Goal: Task Accomplishment & Management: Manage account settings

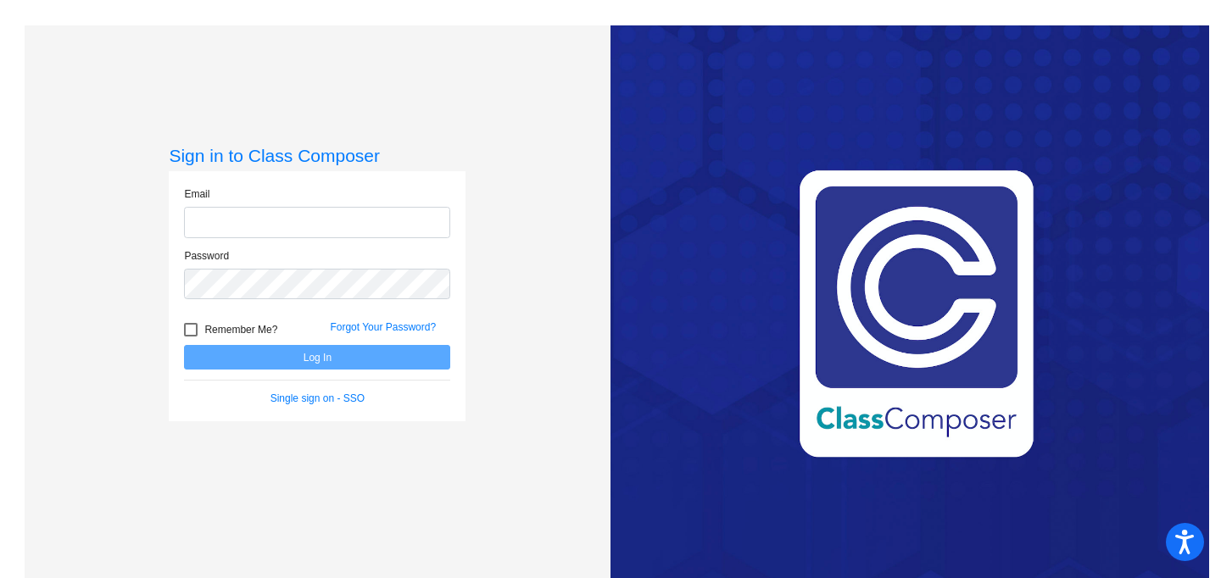
type input "[EMAIL_ADDRESS][DOMAIN_NAME]"
click at [342, 361] on button "Log In" at bounding box center [317, 357] width 266 height 25
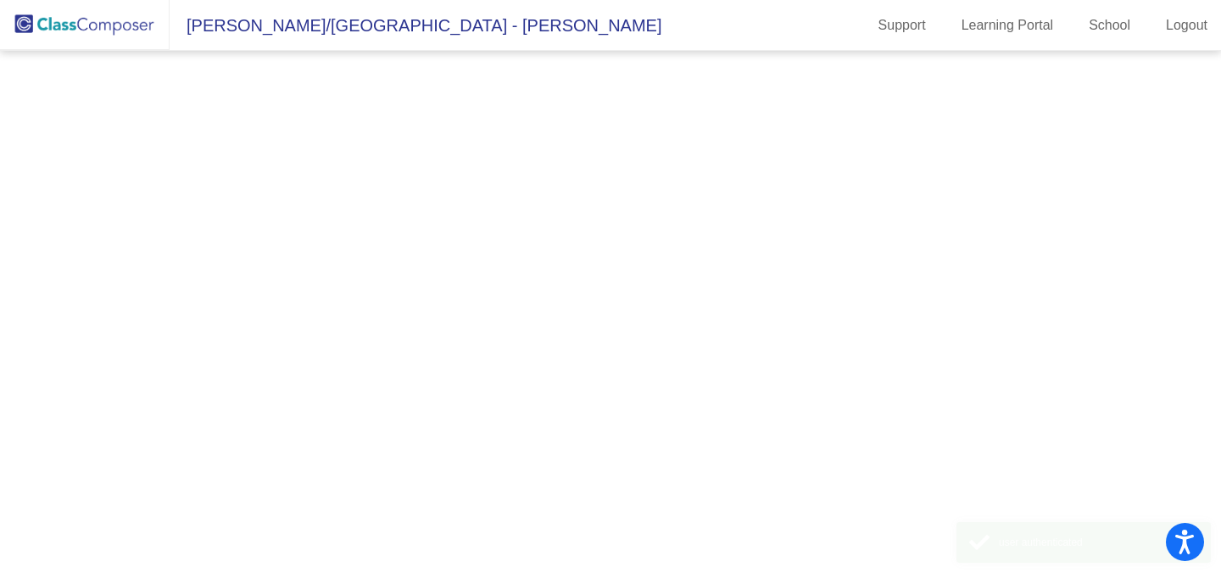
click at [342, 361] on mat-sidenav-content at bounding box center [610, 314] width 1221 height 527
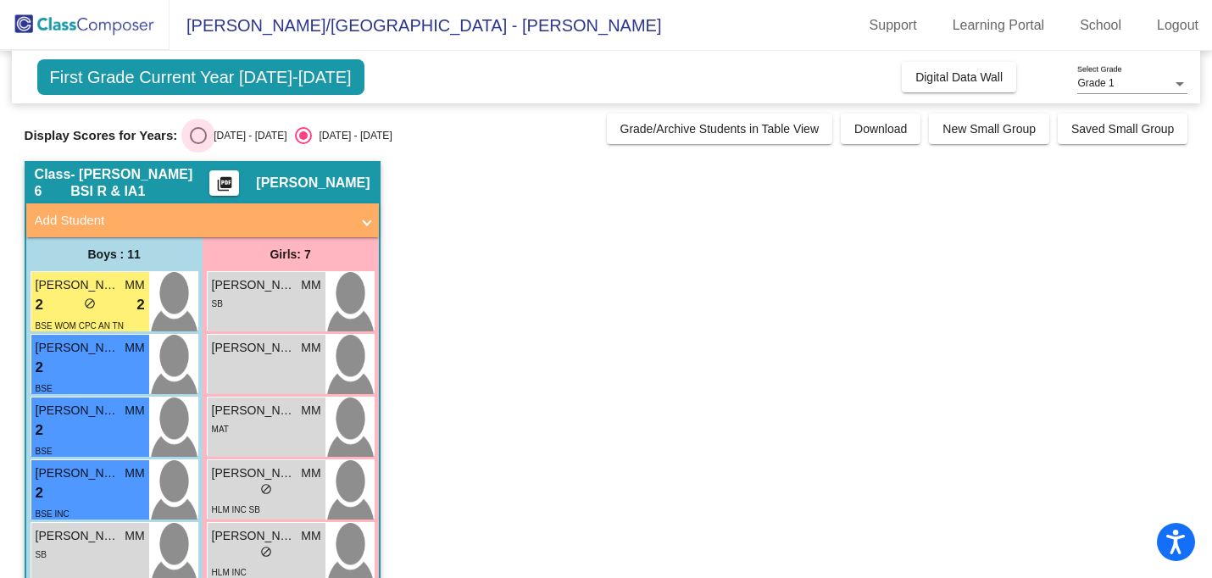
click at [194, 135] on div "Select an option" at bounding box center [198, 135] width 17 height 17
click at [197, 144] on input "[DATE] - [DATE]" at bounding box center [197, 144] width 1 height 1
radio input "true"
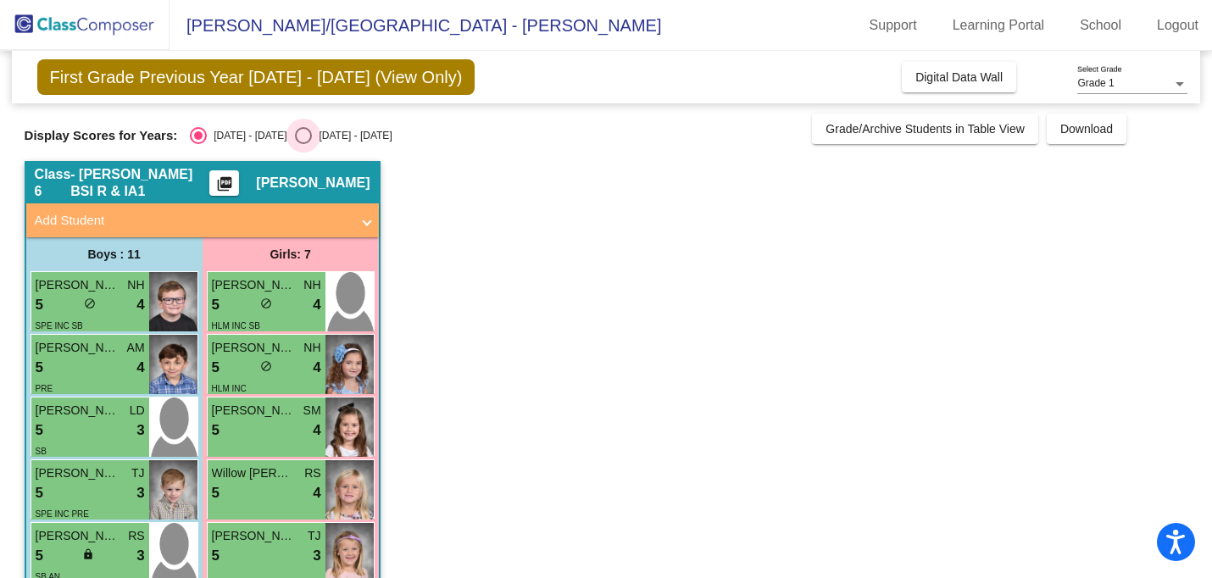
click at [295, 136] on div "Select an option" at bounding box center [303, 135] width 17 height 17
click at [303, 144] on input "[DATE] - [DATE]" at bounding box center [303, 144] width 1 height 1
radio input "true"
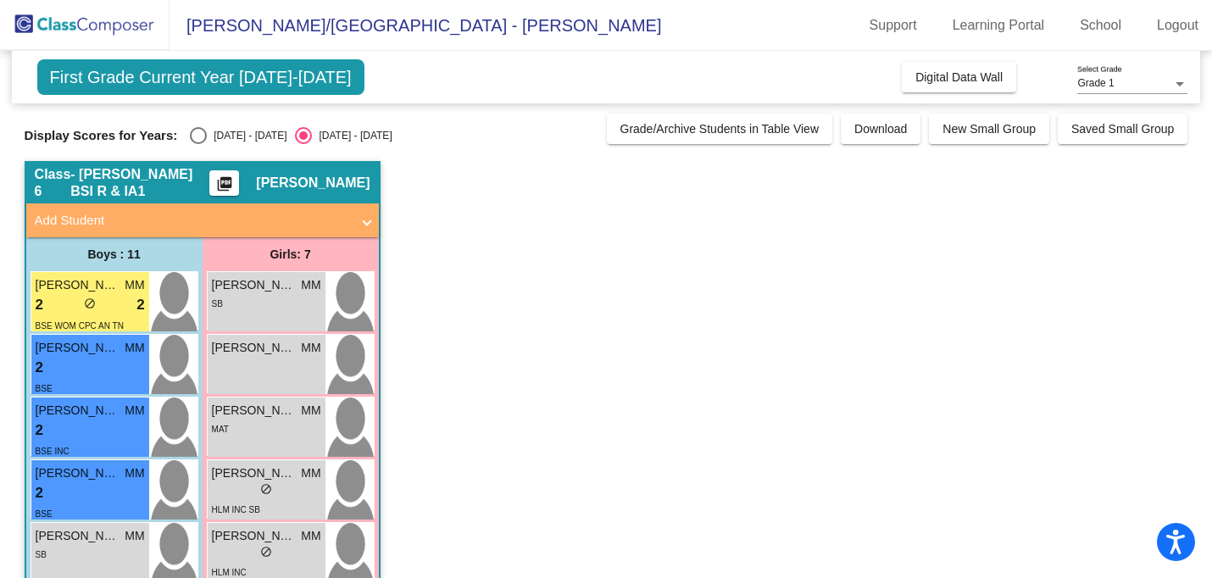
click at [231, 186] on mat-icon "picture_as_pdf" at bounding box center [224, 187] width 20 height 24
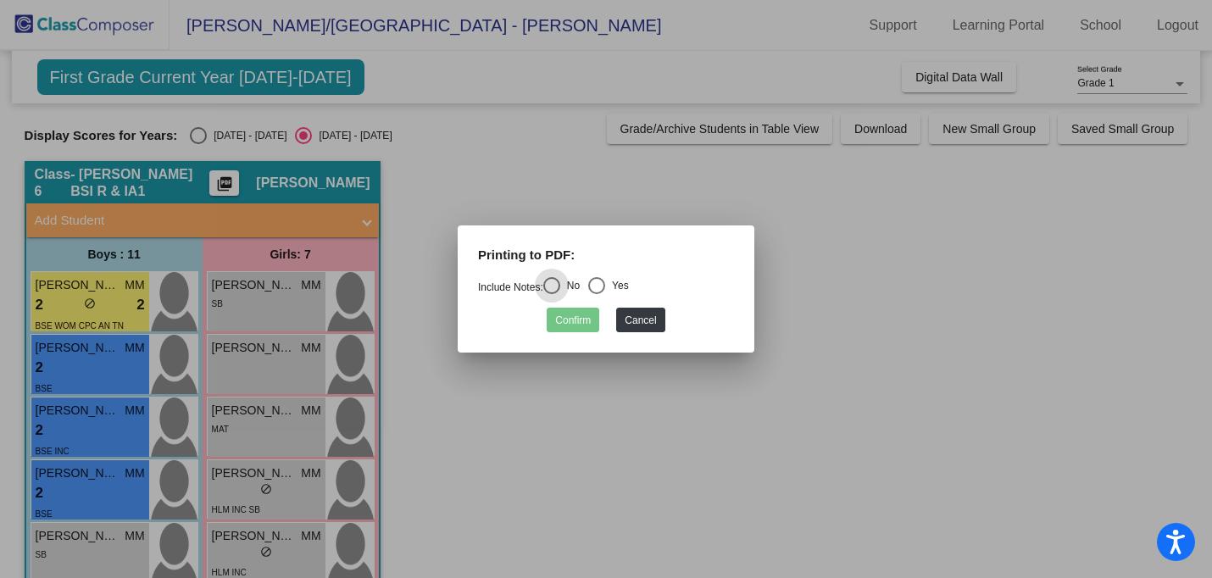
click at [605, 284] on div "Select an option" at bounding box center [596, 285] width 17 height 17
click at [597, 294] on input "Yes" at bounding box center [596, 294] width 1 height 1
radio input "true"
click at [585, 316] on button "Confirm" at bounding box center [573, 320] width 53 height 25
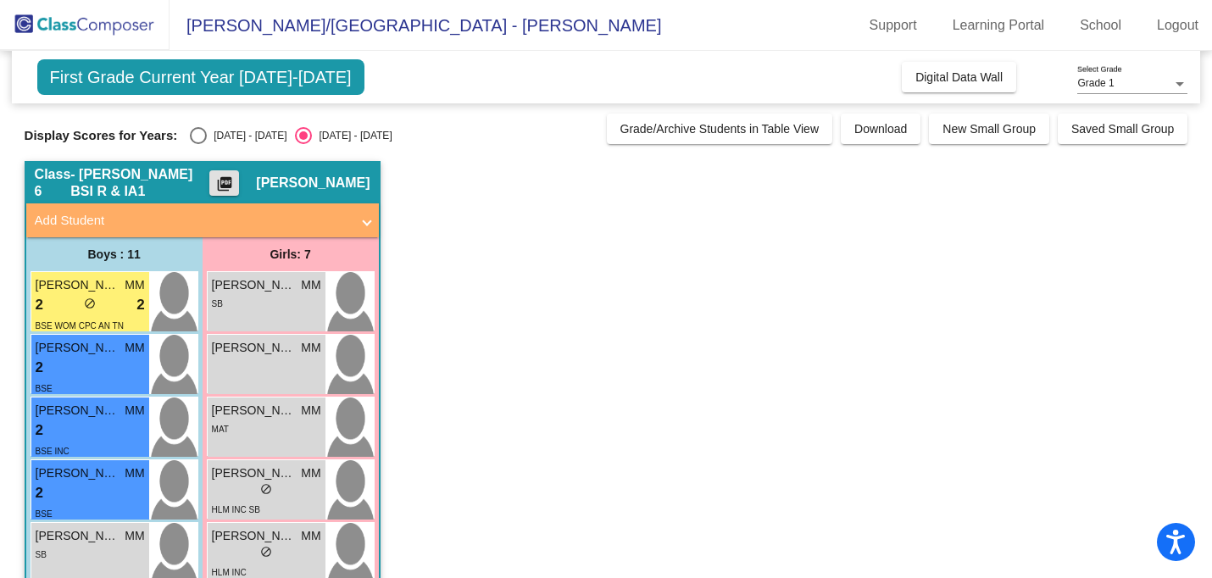
click at [200, 133] on div "Select an option" at bounding box center [198, 135] width 17 height 17
click at [198, 144] on input "[DATE] - [DATE]" at bounding box center [197, 144] width 1 height 1
radio input "true"
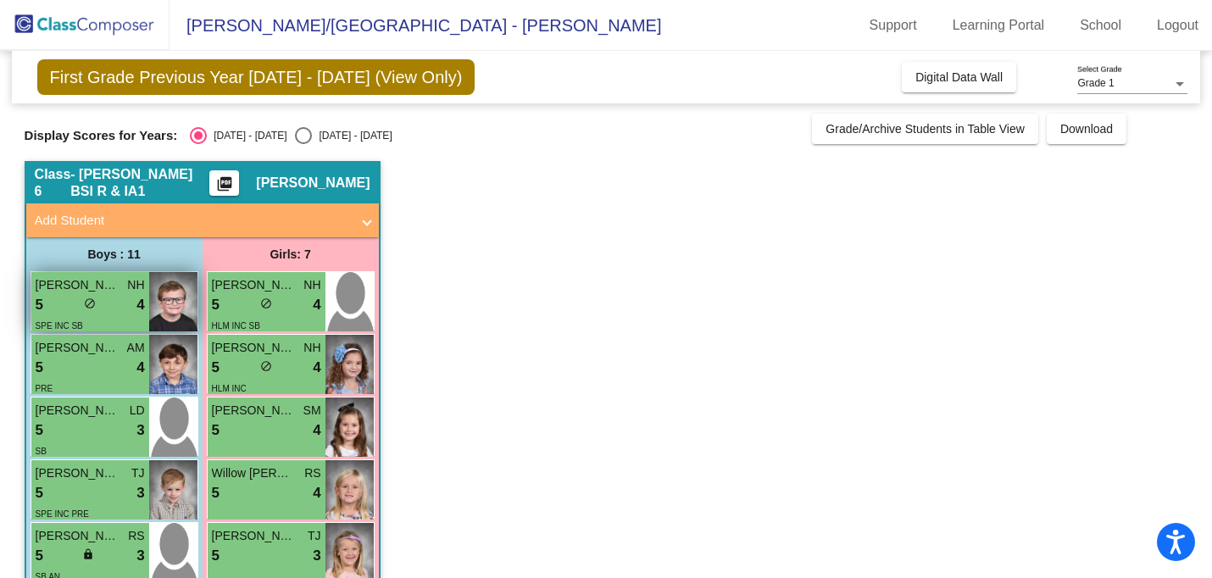
click at [98, 317] on div "SPE INC SB" at bounding box center [90, 325] width 109 height 18
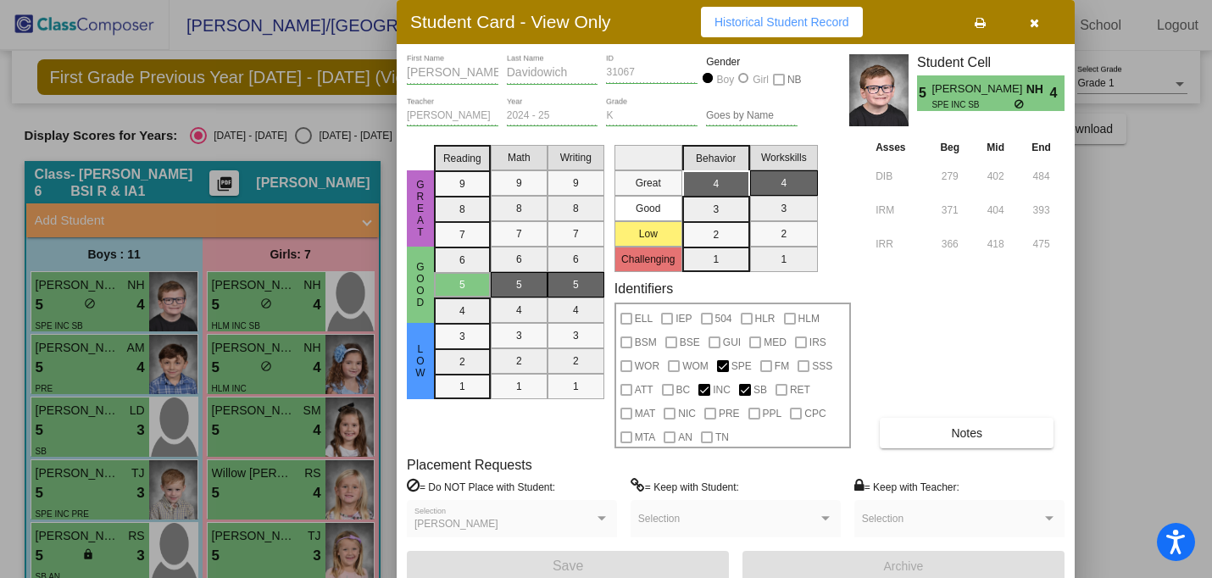
click at [75, 358] on div at bounding box center [606, 289] width 1212 height 578
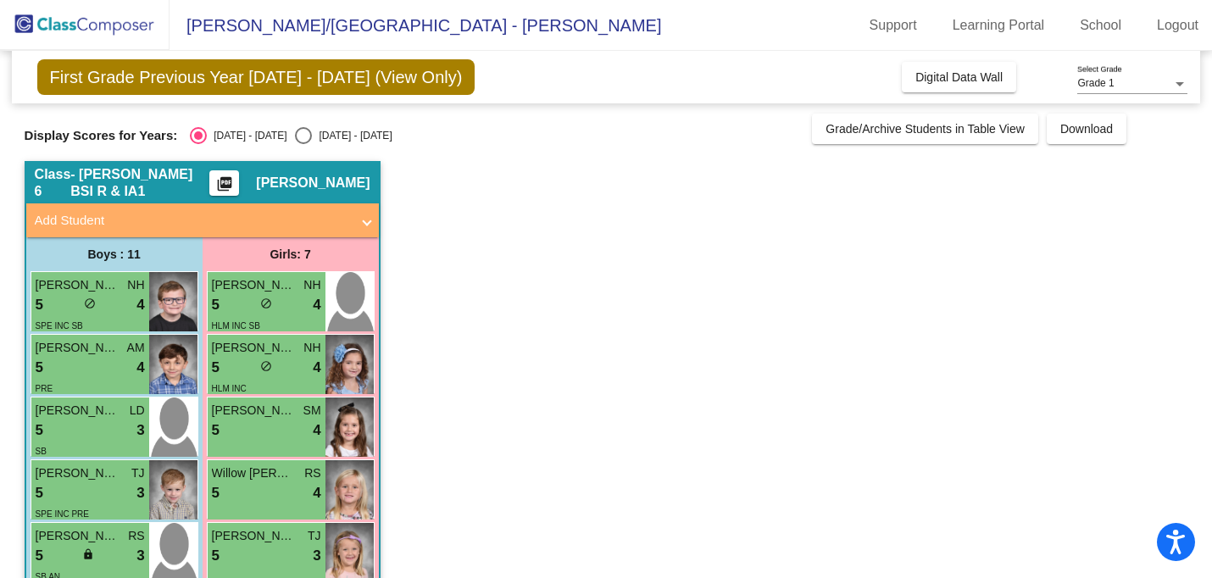
click at [75, 358] on div "5 lock do_not_disturb_alt 4" at bounding box center [90, 368] width 109 height 22
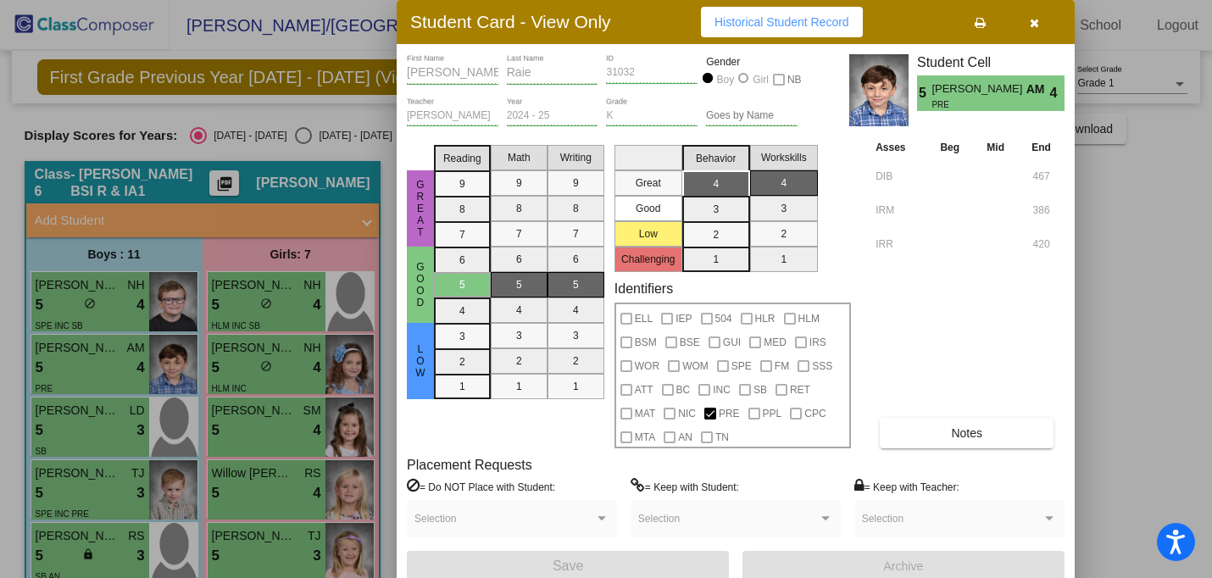
click at [70, 434] on div at bounding box center [606, 289] width 1212 height 578
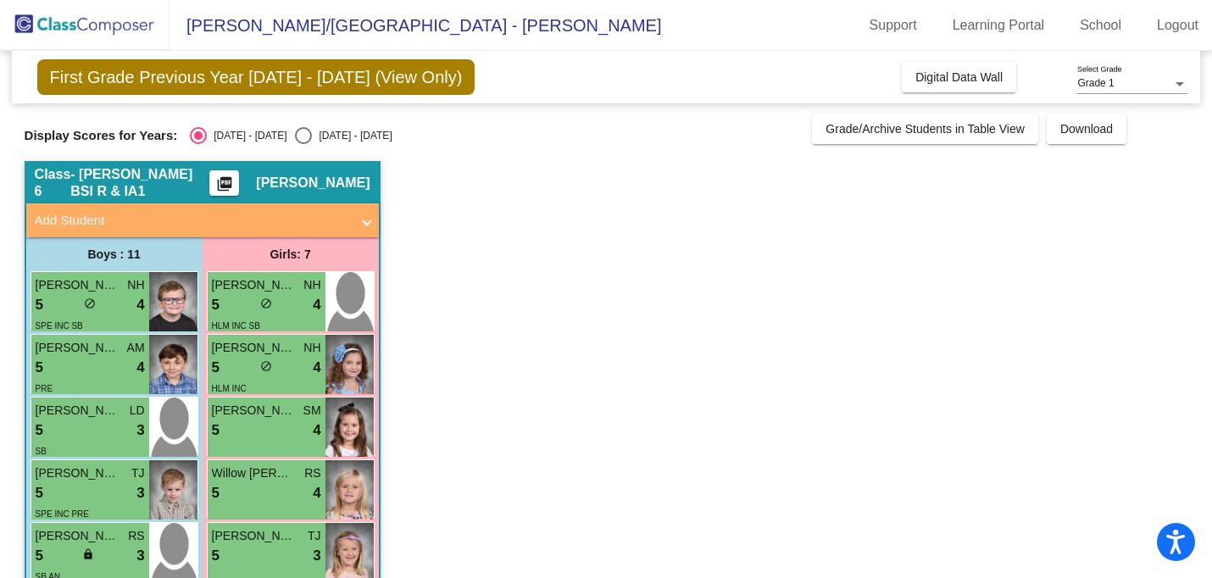
click at [70, 434] on div "5 lock do_not_disturb_alt 3" at bounding box center [90, 431] width 109 height 22
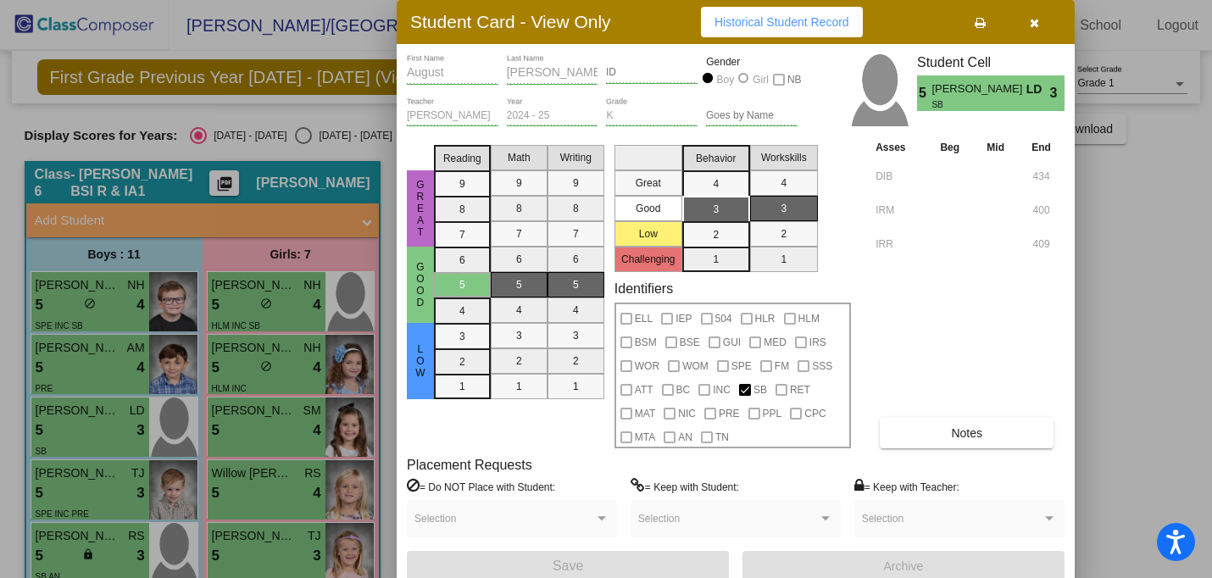
click at [65, 491] on div at bounding box center [606, 289] width 1212 height 578
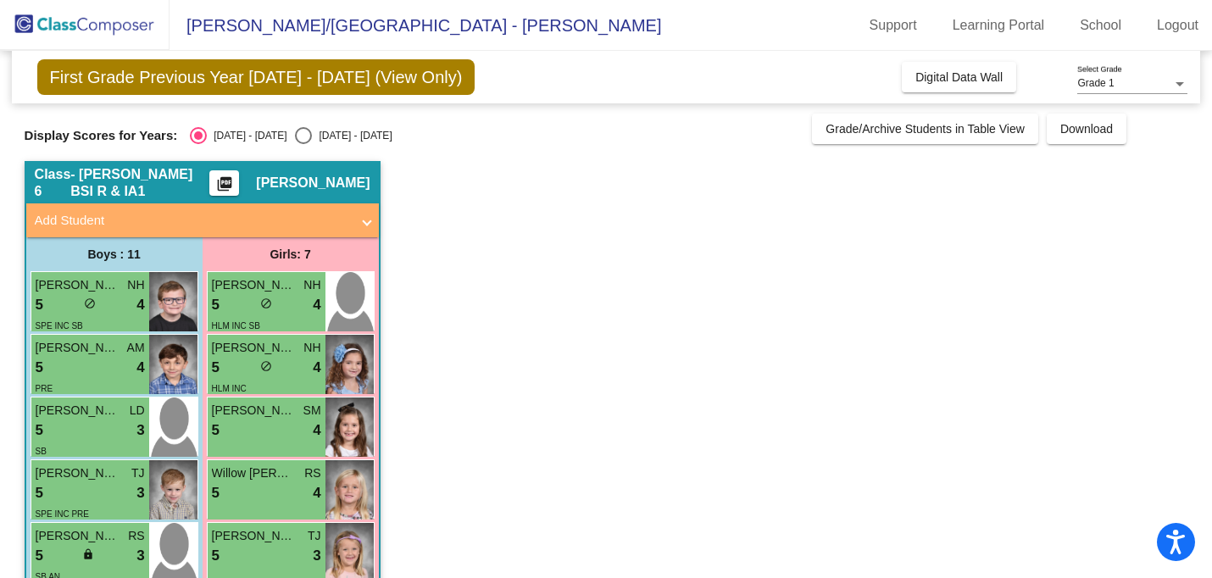
click at [65, 491] on div "5 lock do_not_disturb_alt 3" at bounding box center [90, 493] width 109 height 22
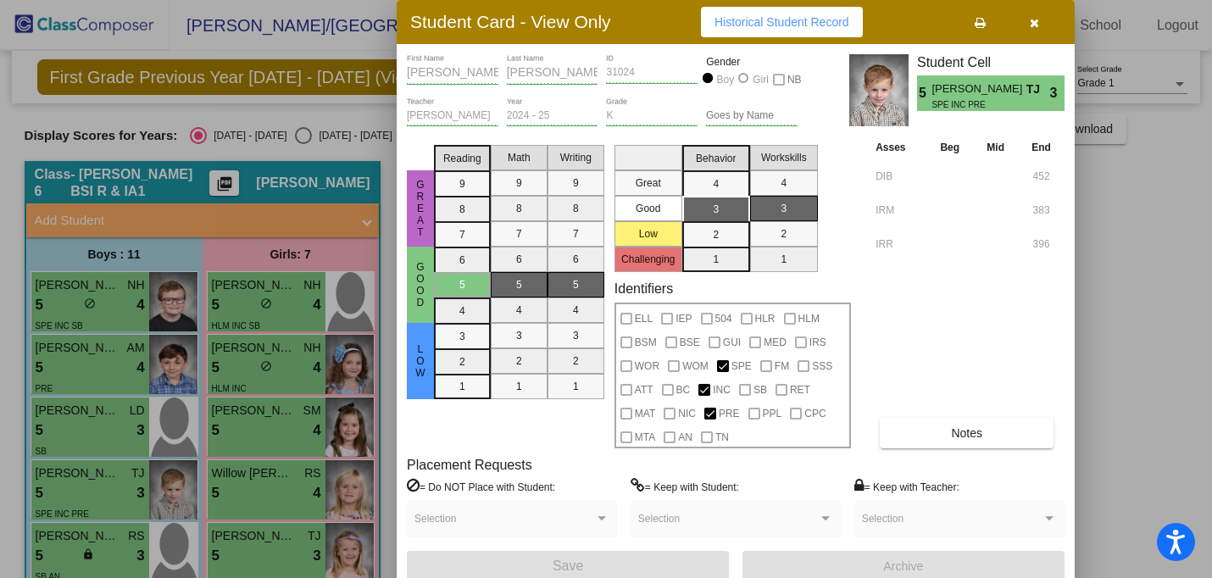
click at [75, 548] on div at bounding box center [606, 289] width 1212 height 578
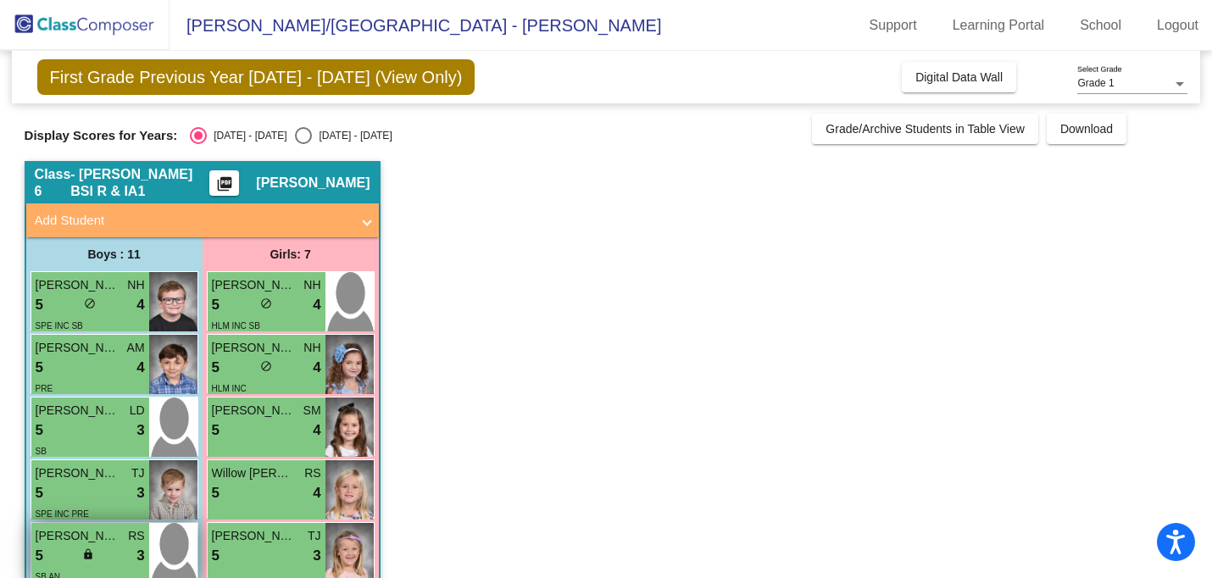
click at [75, 548] on div "5 lock do_not_disturb_alt 3" at bounding box center [90, 556] width 109 height 22
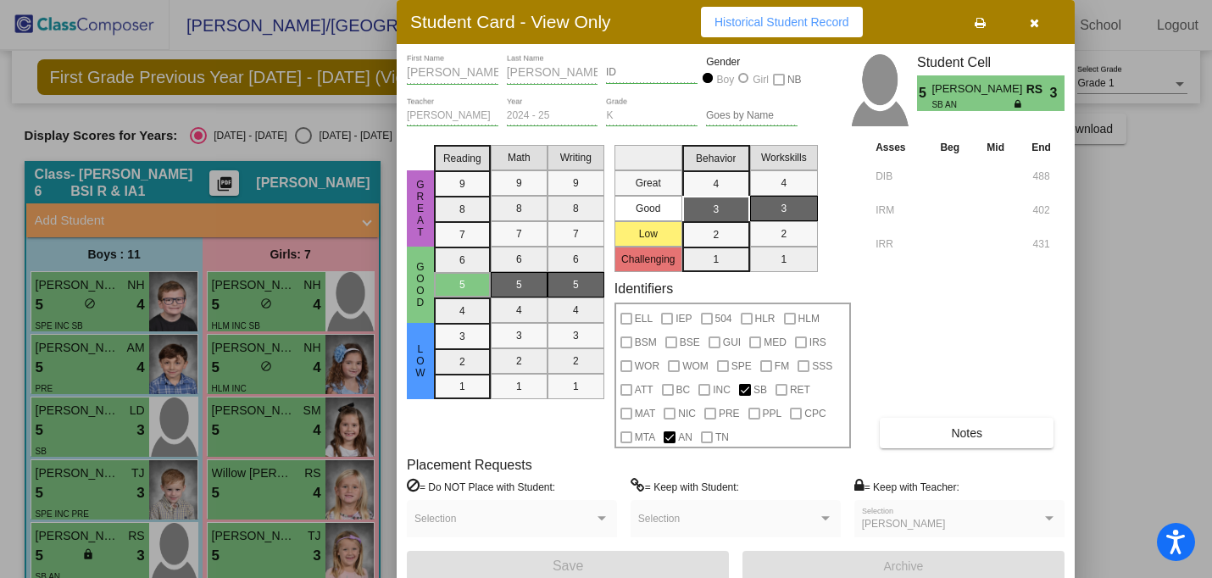
click at [1035, 24] on icon "button" at bounding box center [1034, 23] width 9 height 12
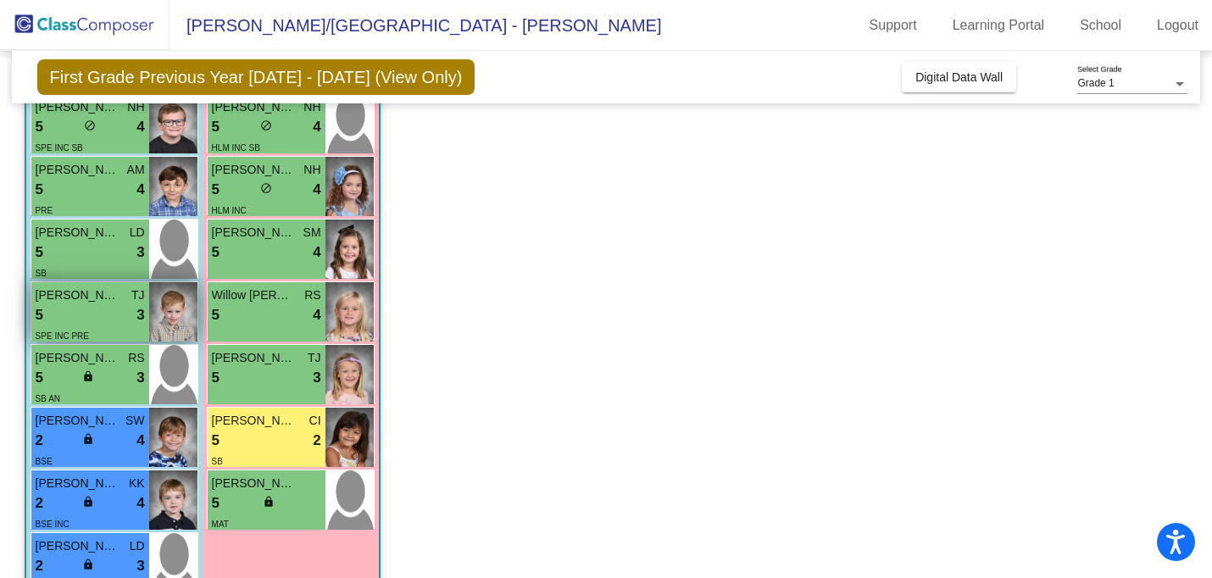
scroll to position [184, 0]
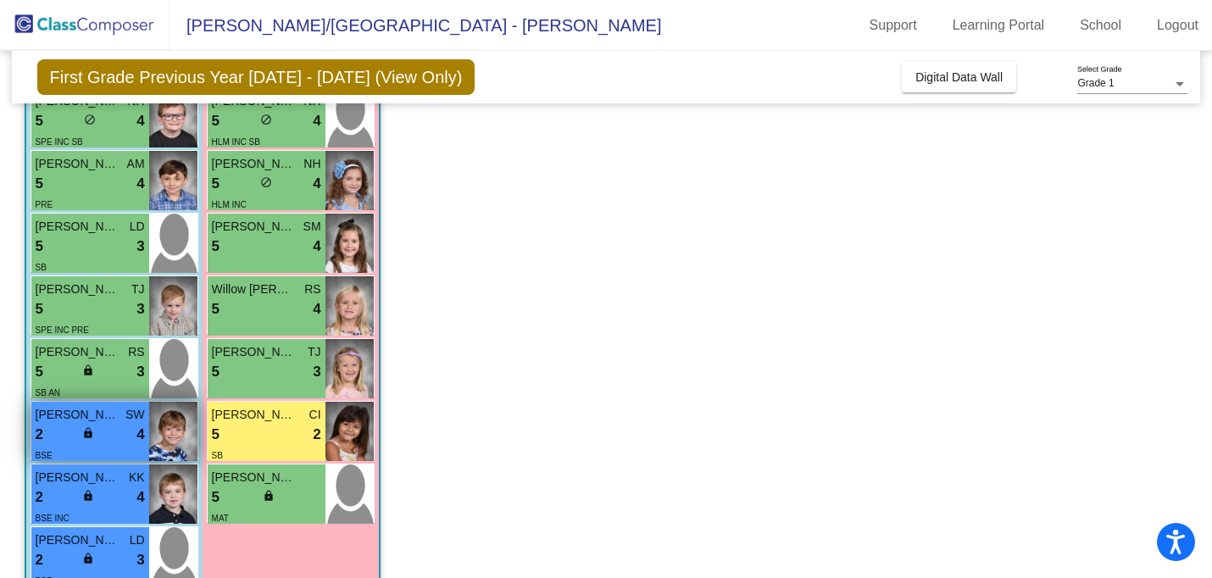
click at [85, 433] on span "lock" at bounding box center [88, 433] width 12 height 12
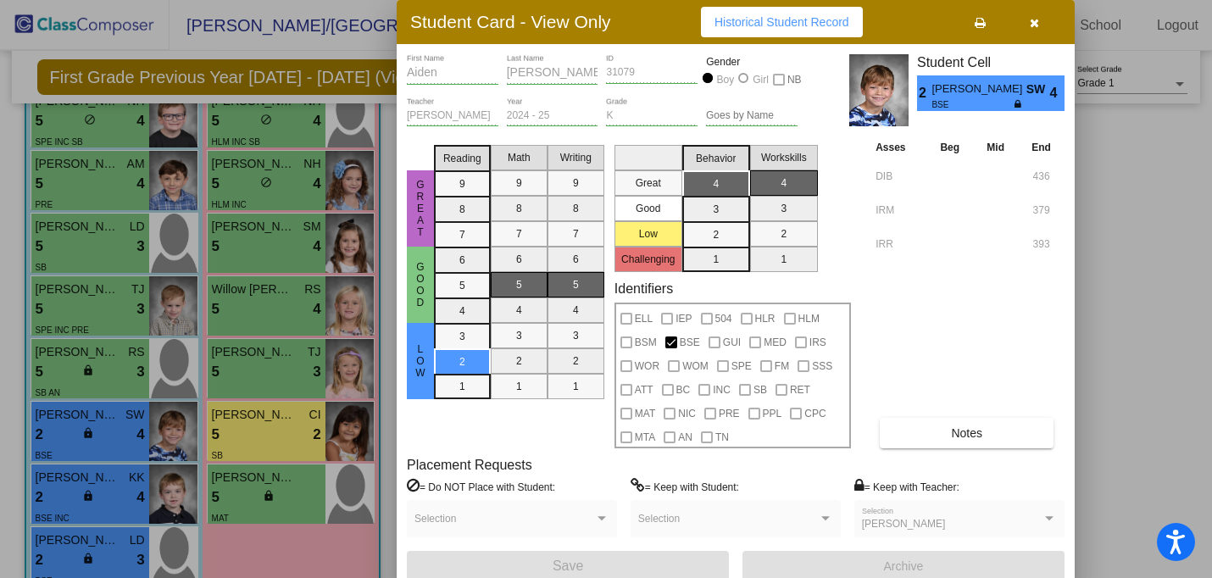
click at [77, 497] on div at bounding box center [606, 289] width 1212 height 578
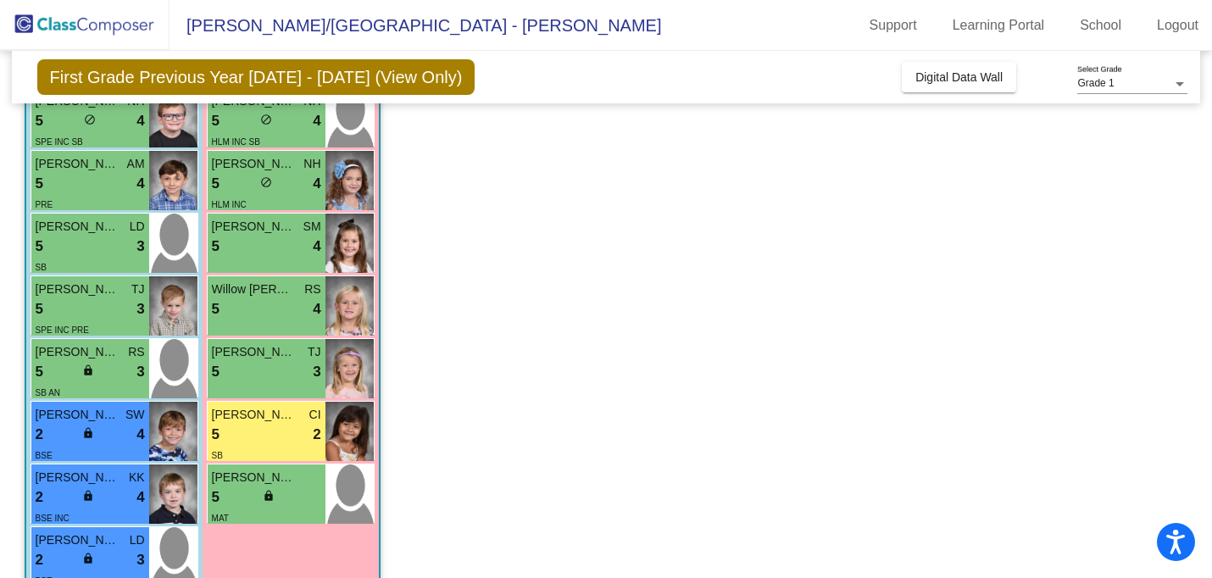
click at [77, 497] on div "2 lock do_not_disturb_alt 4" at bounding box center [90, 498] width 109 height 22
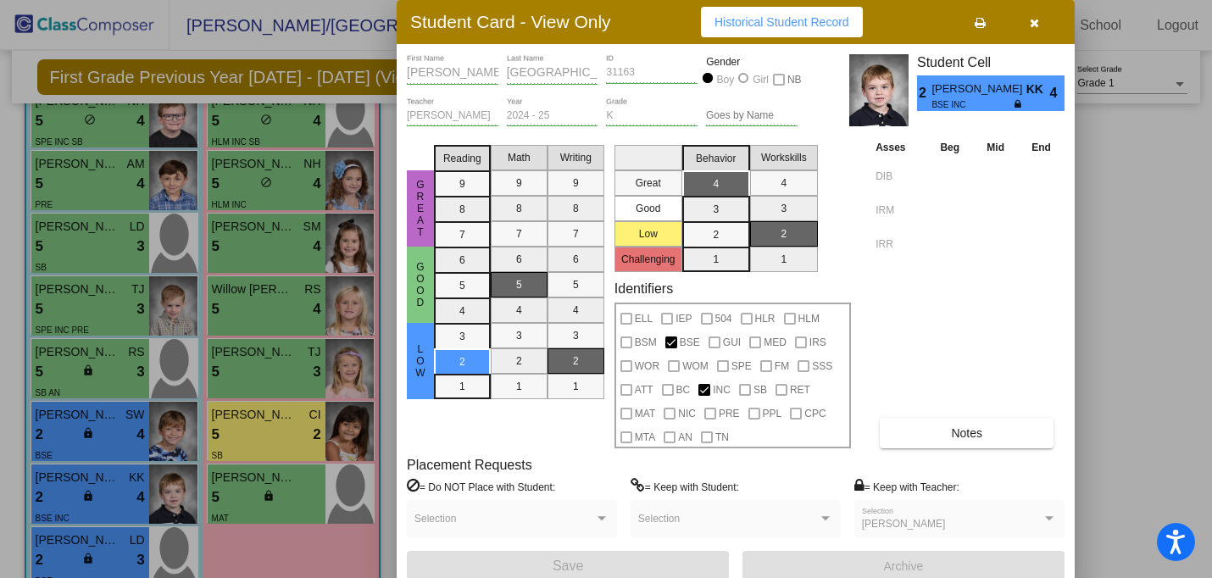
click at [80, 556] on div at bounding box center [606, 289] width 1212 height 578
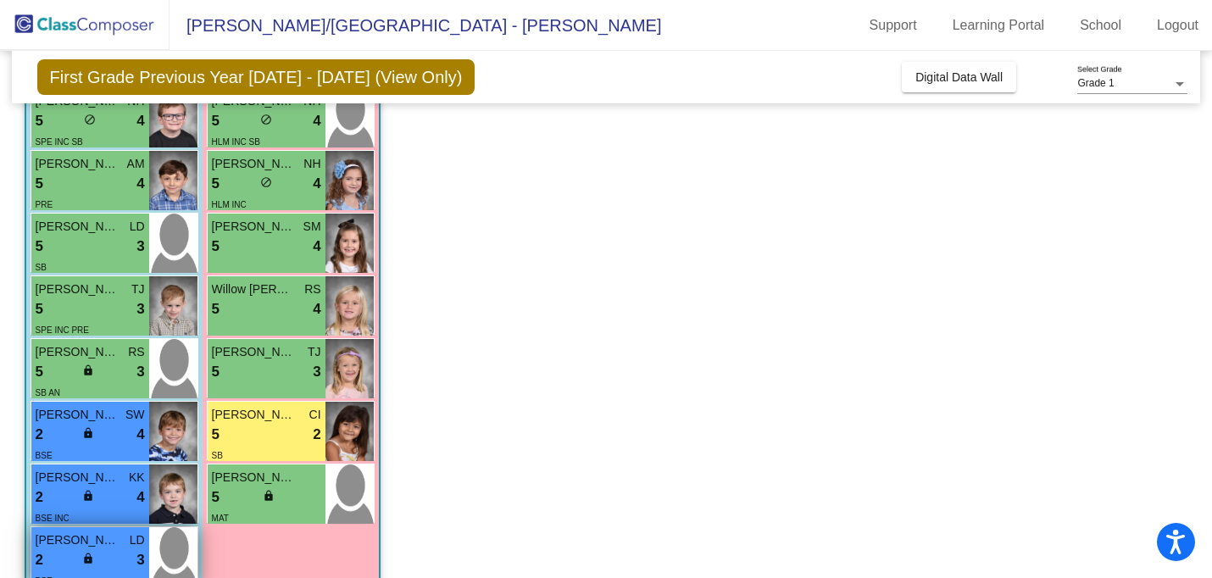
click at [80, 557] on div "2 lock do_not_disturb_alt 3" at bounding box center [90, 560] width 109 height 22
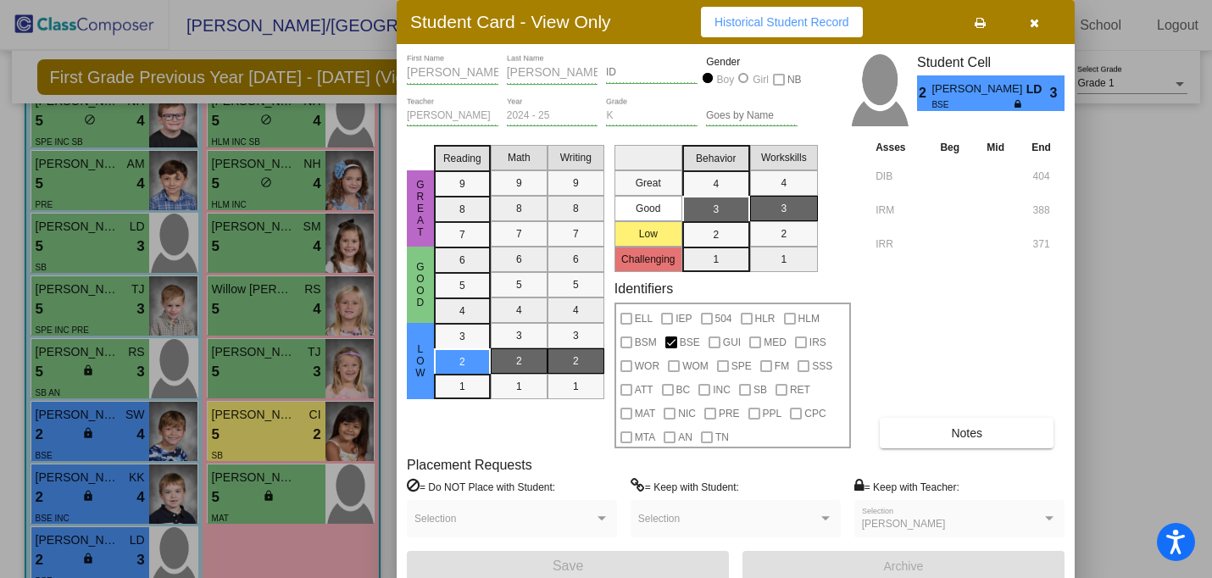
click at [1115, 232] on div at bounding box center [606, 289] width 1212 height 578
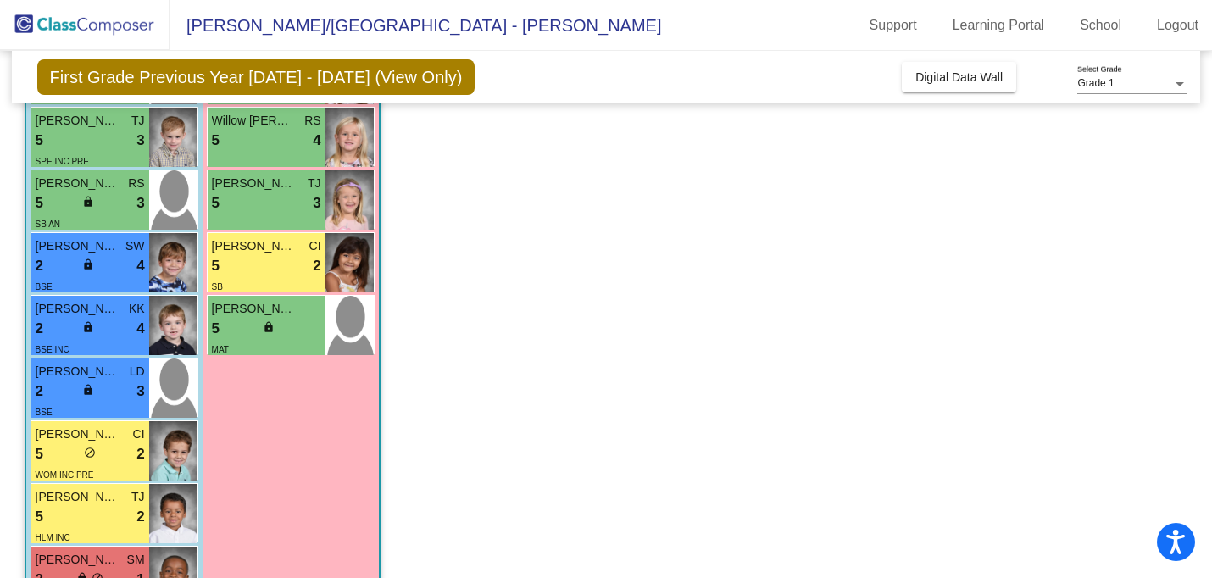
scroll to position [353, 0]
click at [117, 446] on div "5 lock do_not_disturb_alt 2" at bounding box center [90, 453] width 109 height 22
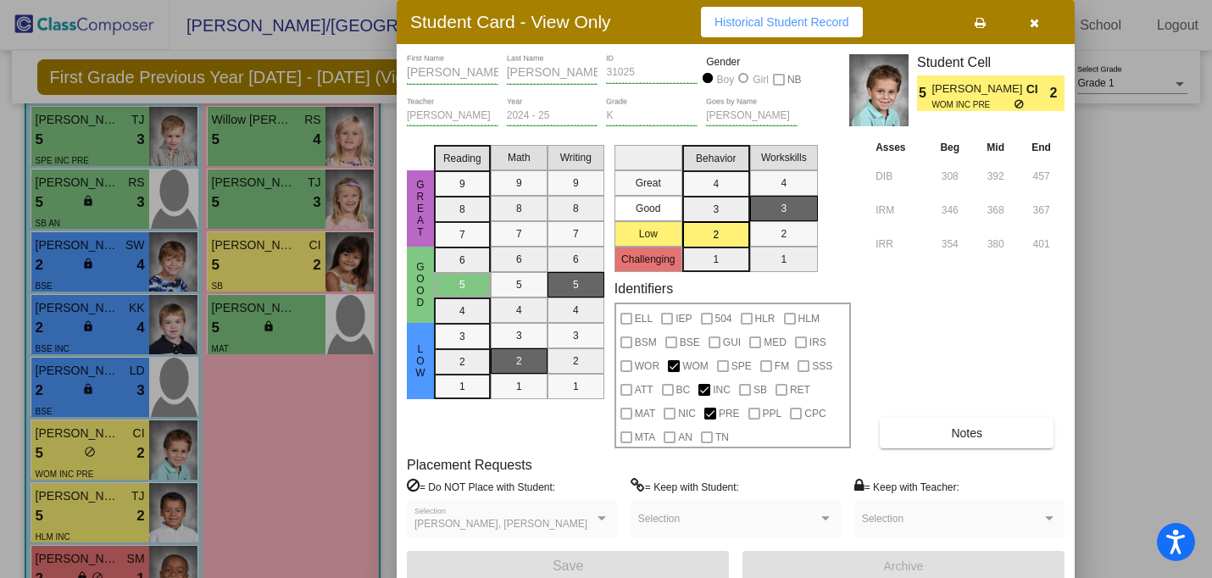
click at [1137, 269] on div at bounding box center [606, 289] width 1212 height 578
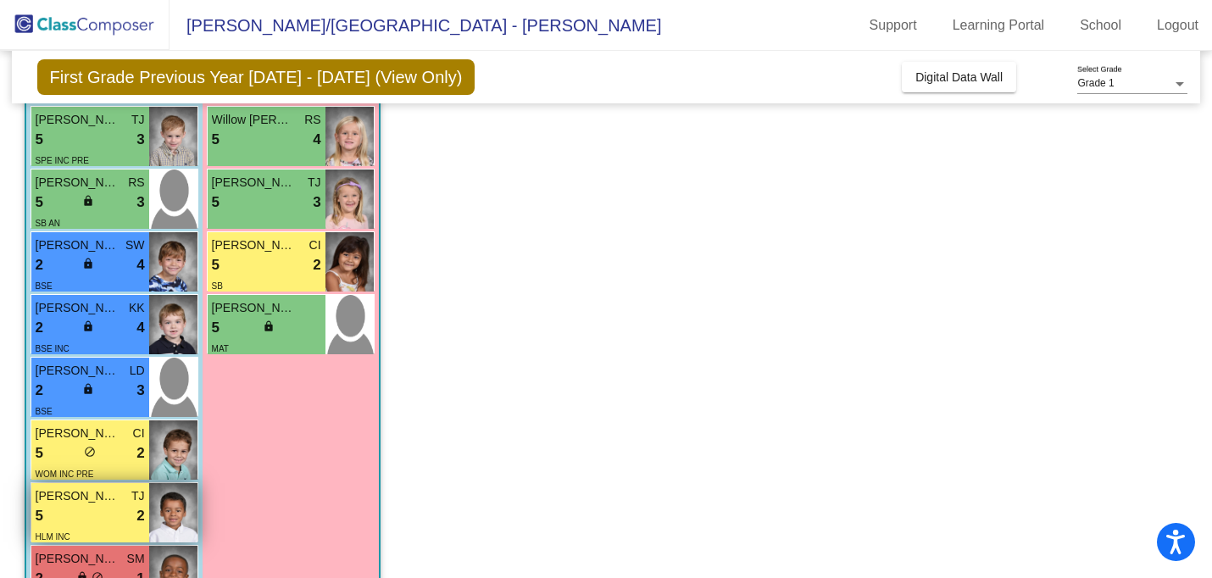
click at [75, 528] on div "HLM INC" at bounding box center [90, 536] width 109 height 18
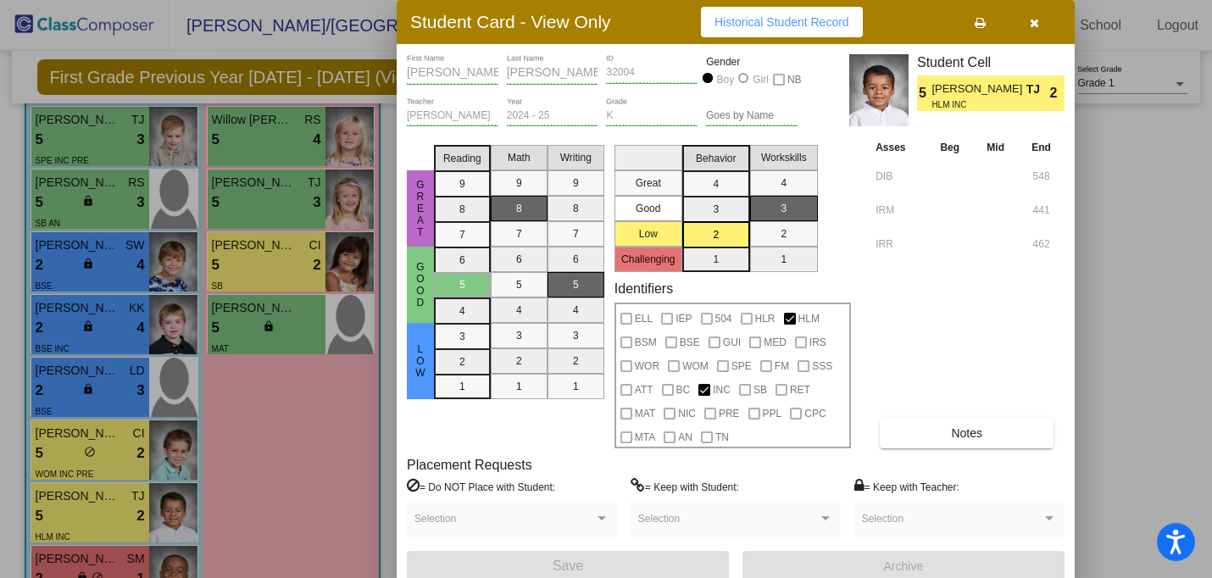
click at [1132, 249] on div at bounding box center [606, 289] width 1212 height 578
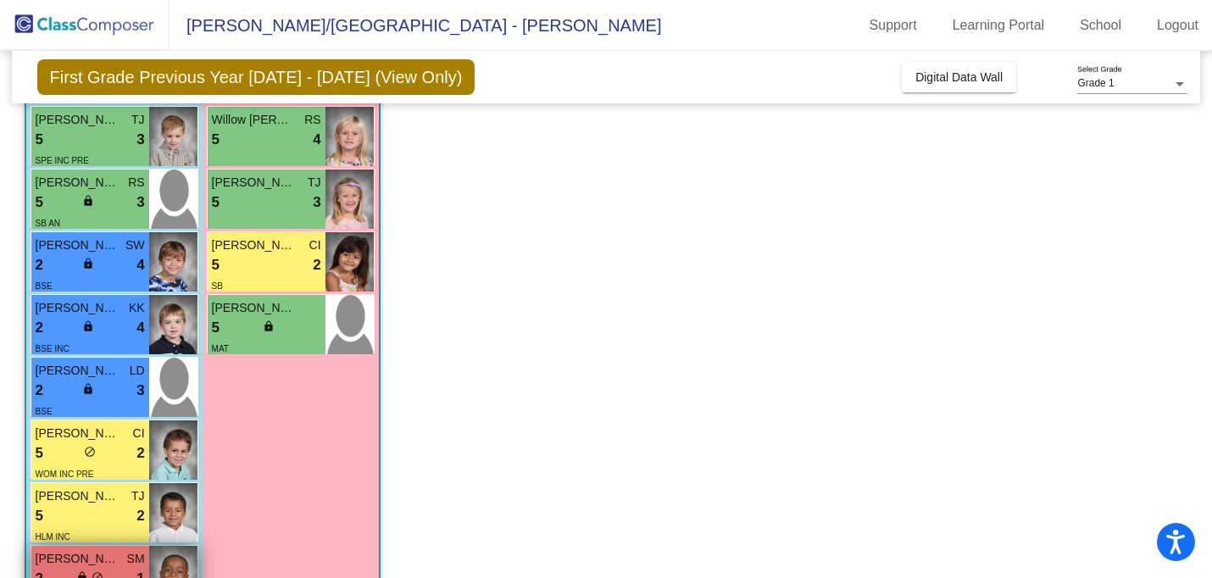
click at [74, 557] on span "[PERSON_NAME]" at bounding box center [78, 559] width 85 height 18
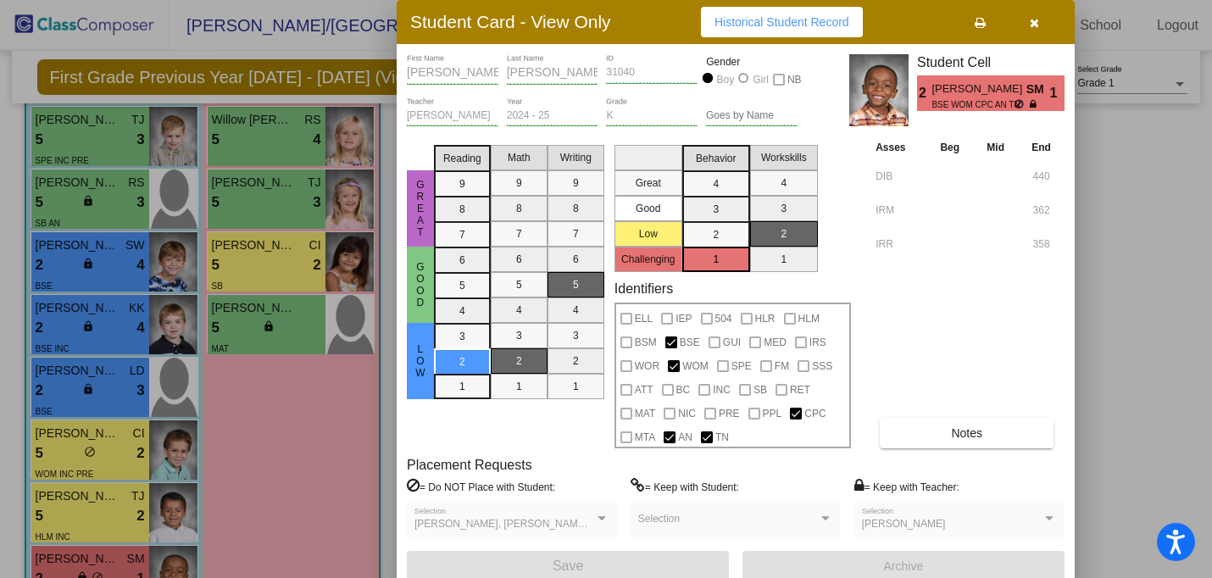
click at [259, 328] on div at bounding box center [606, 289] width 1212 height 578
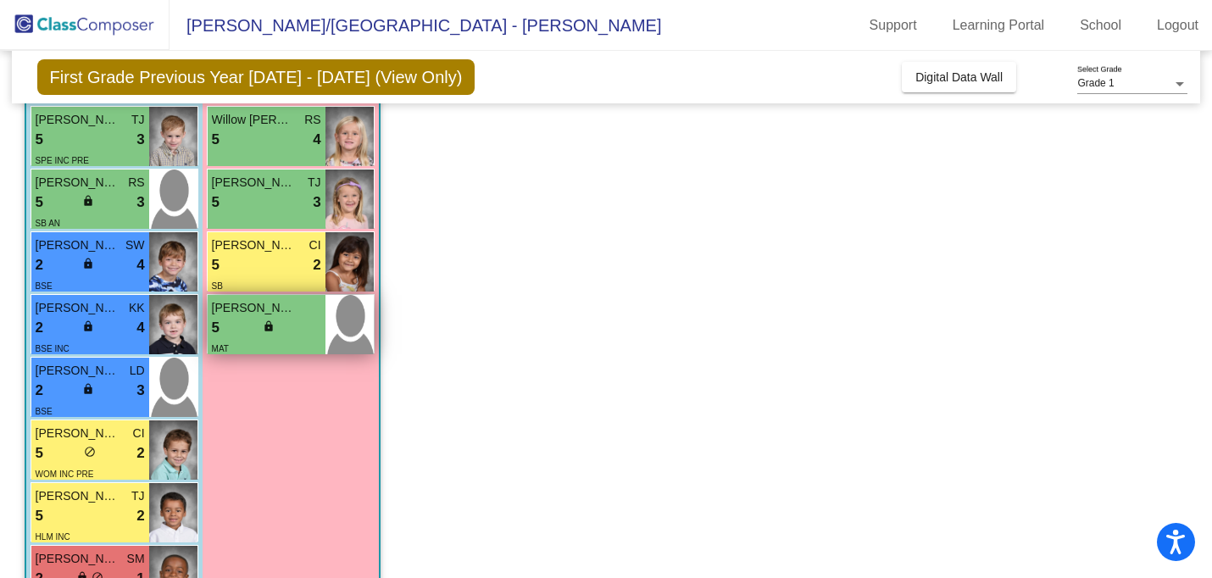
click at [259, 328] on div "5 lock do_not_disturb_alt" at bounding box center [266, 328] width 109 height 22
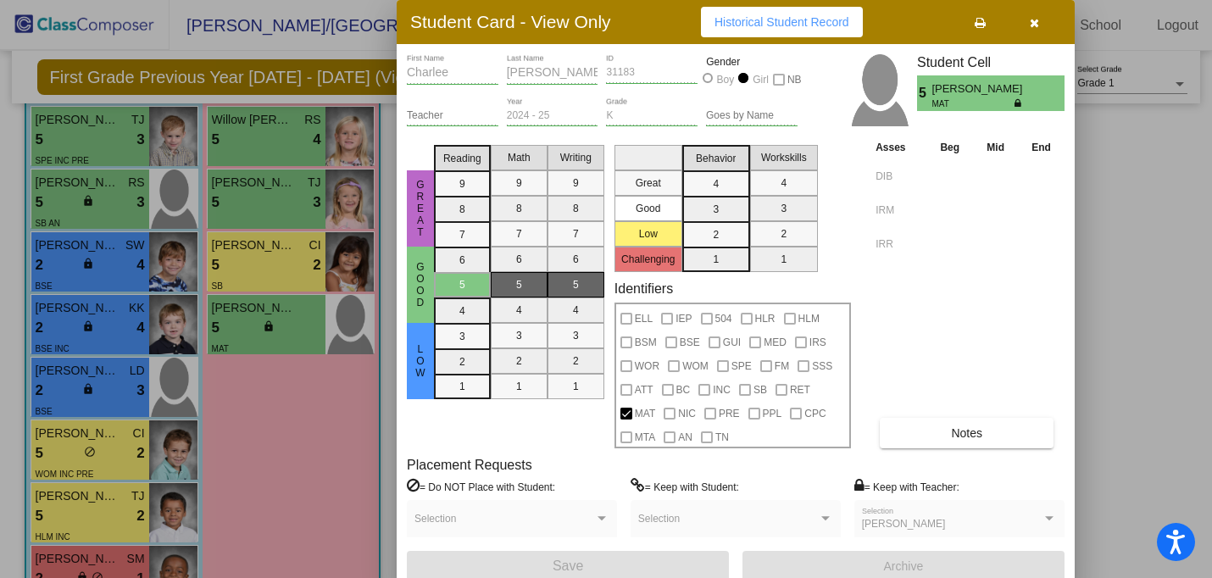
click at [284, 275] on div at bounding box center [606, 289] width 1212 height 578
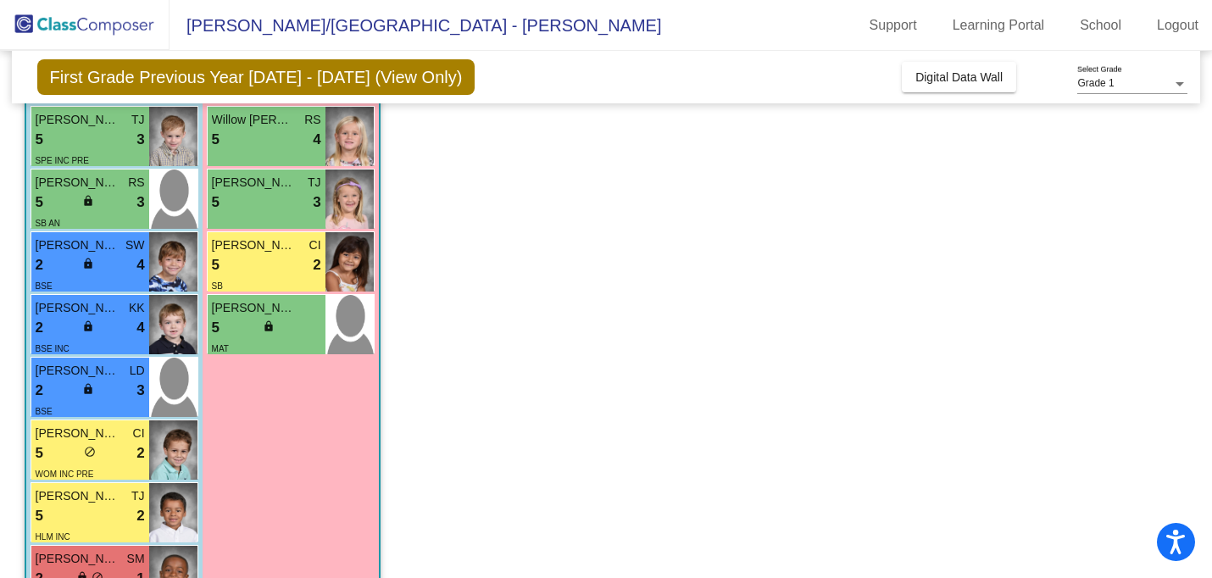
click at [284, 275] on div "5 lock do_not_disturb_alt 2" at bounding box center [266, 265] width 109 height 22
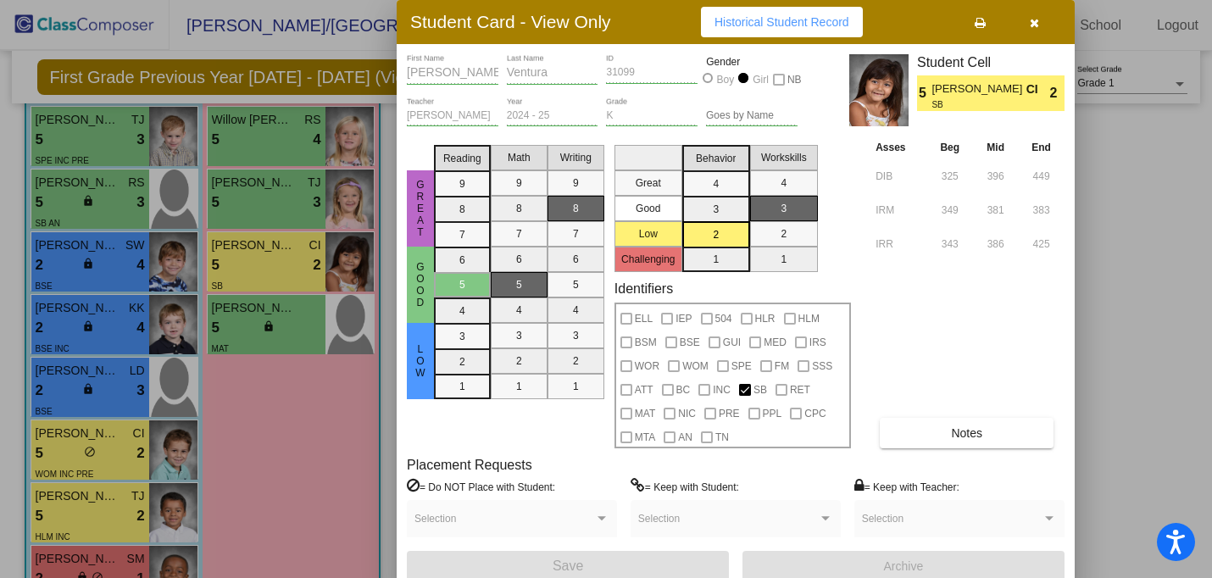
click at [284, 197] on div at bounding box center [606, 289] width 1212 height 578
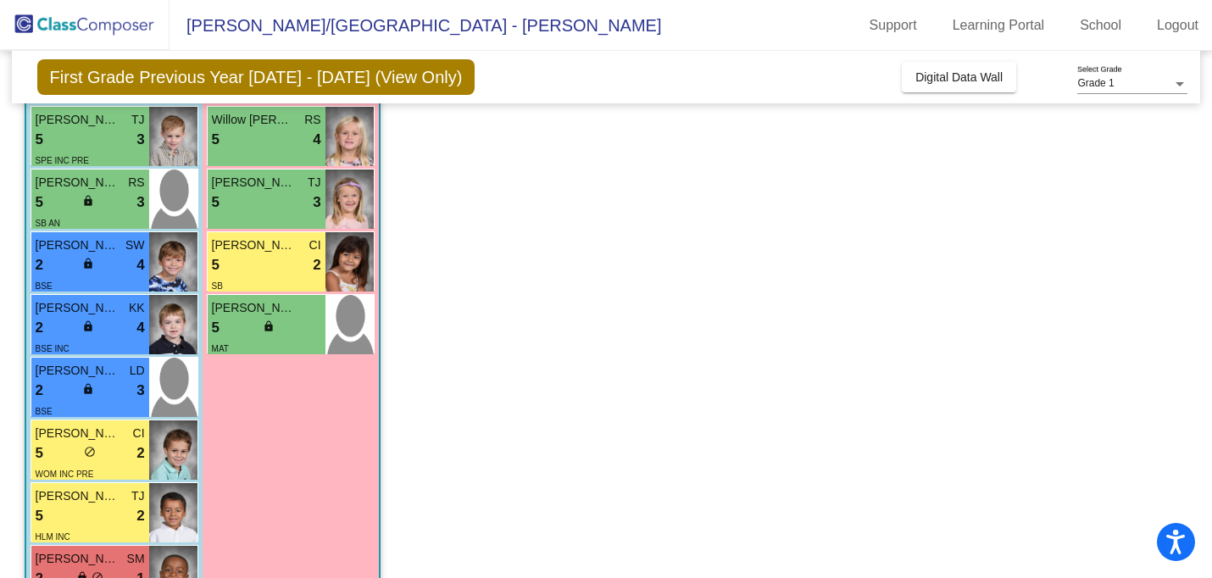
click at [284, 197] on div "5 lock do_not_disturb_alt 3" at bounding box center [266, 203] width 109 height 22
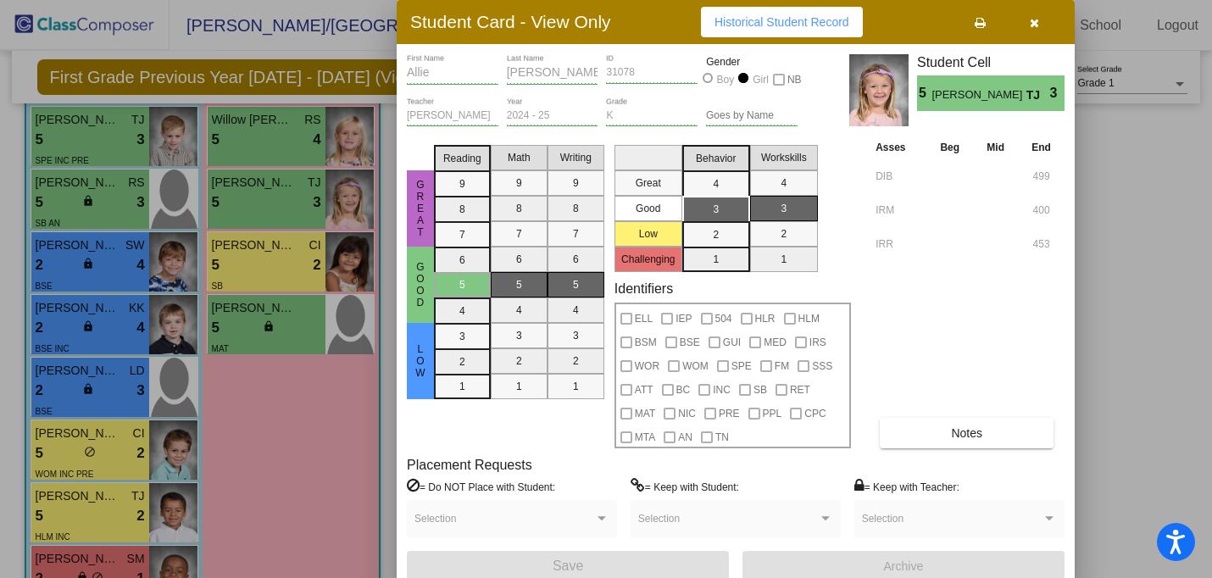
click at [257, 145] on div at bounding box center [606, 289] width 1212 height 578
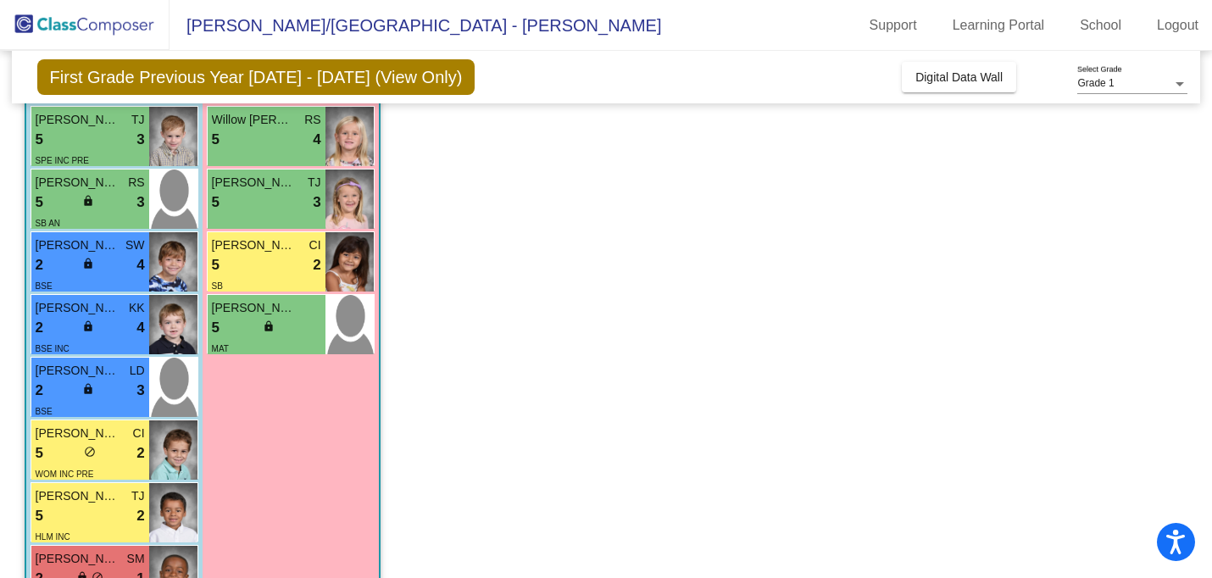
click at [257, 145] on div "5 lock do_not_disturb_alt 4" at bounding box center [266, 140] width 109 height 22
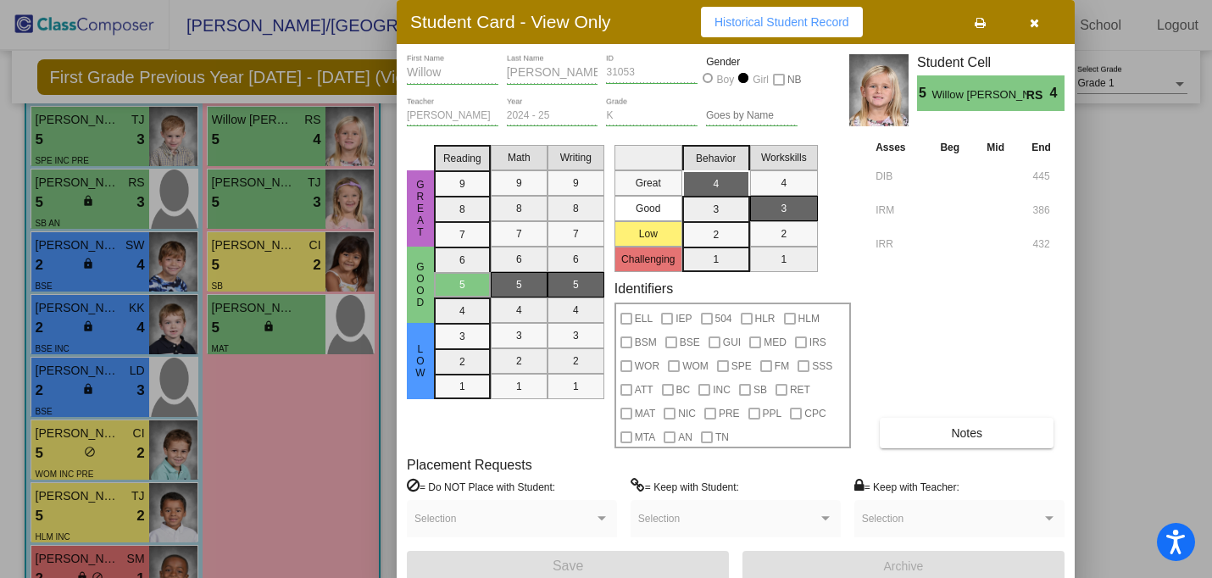
scroll to position [0, 0]
click at [272, 396] on div at bounding box center [606, 289] width 1212 height 578
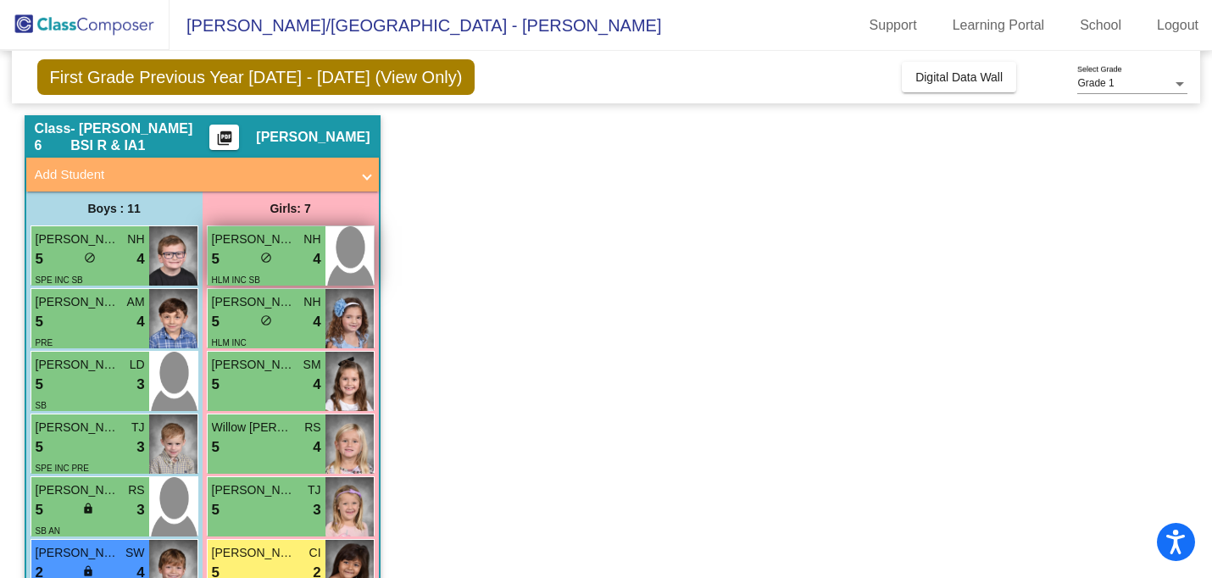
scroll to position [43, 0]
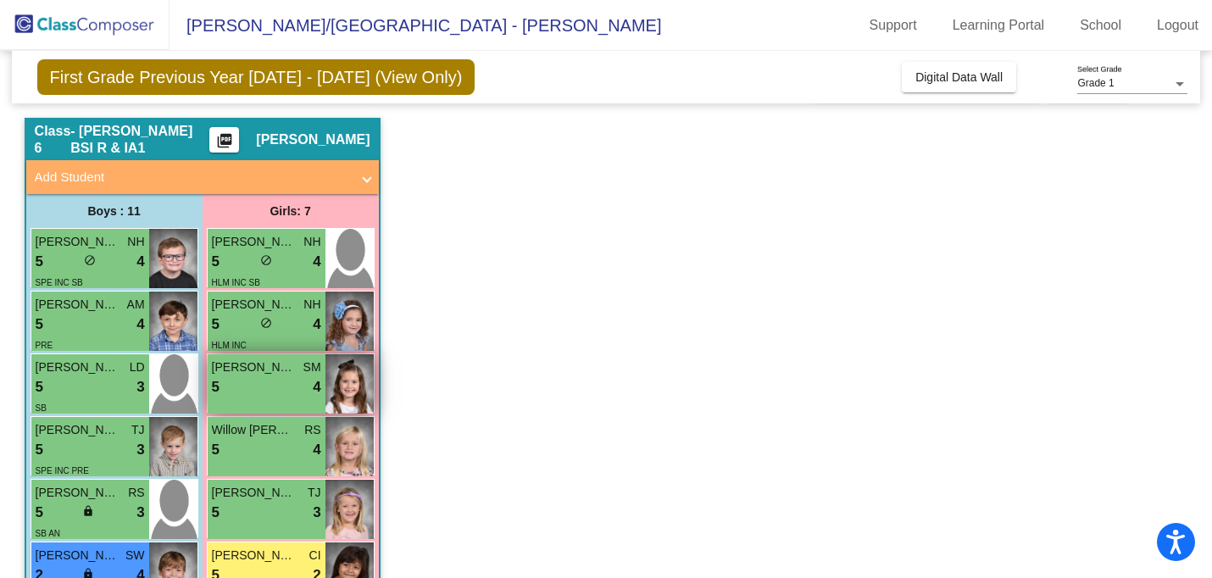
click at [266, 374] on span "[PERSON_NAME]" at bounding box center [254, 368] width 85 height 18
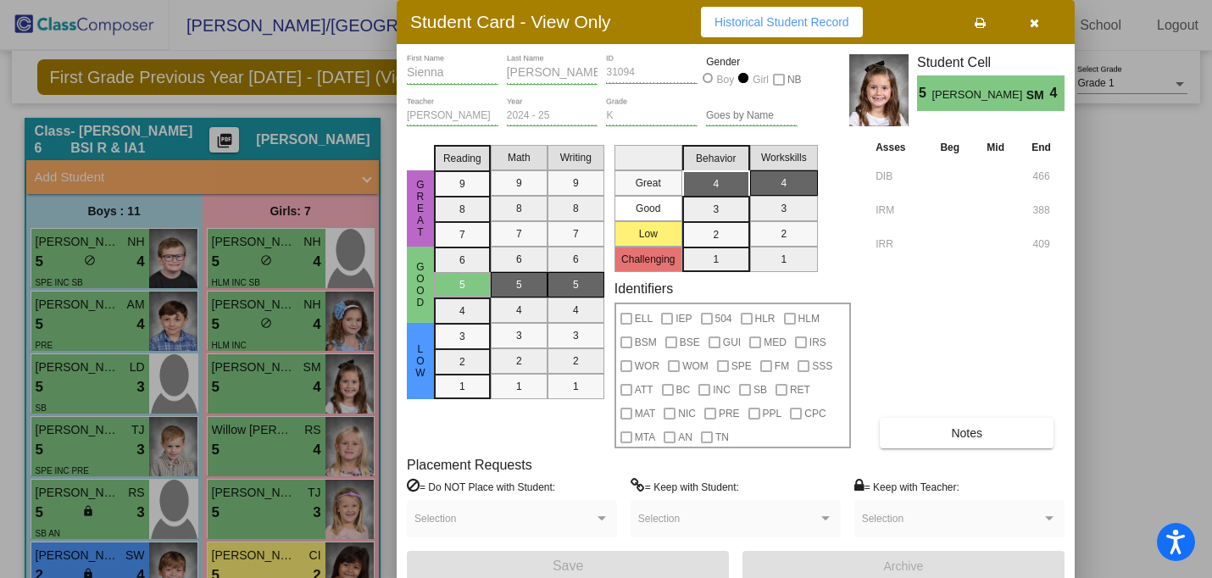
click at [271, 332] on div at bounding box center [606, 289] width 1212 height 578
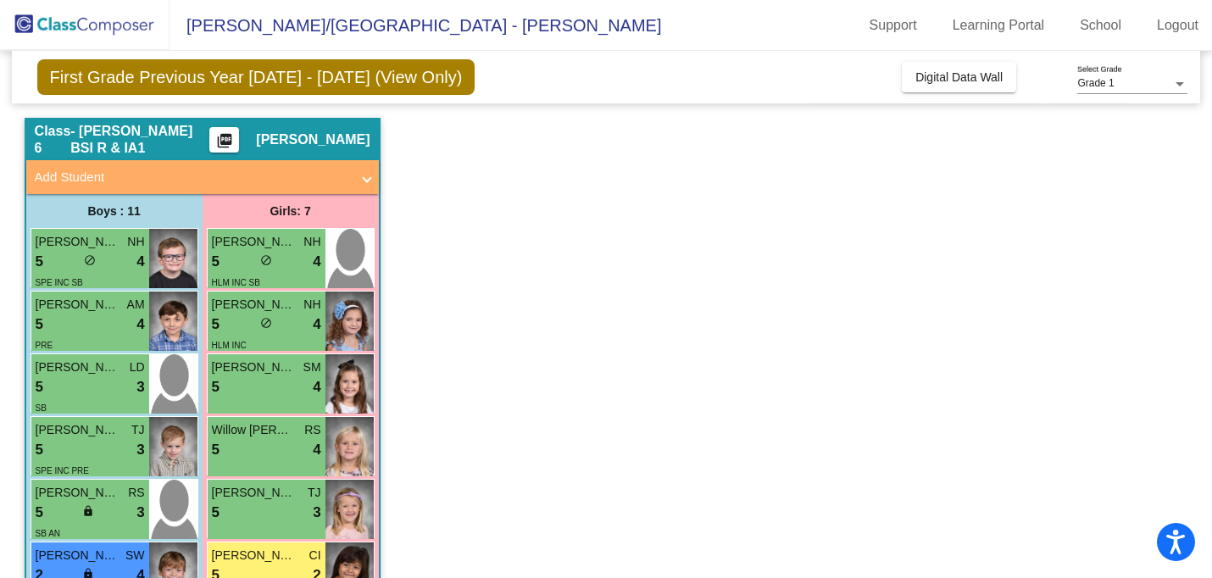
click at [271, 332] on div "lock do_not_disturb_alt" at bounding box center [266, 325] width 12 height 18
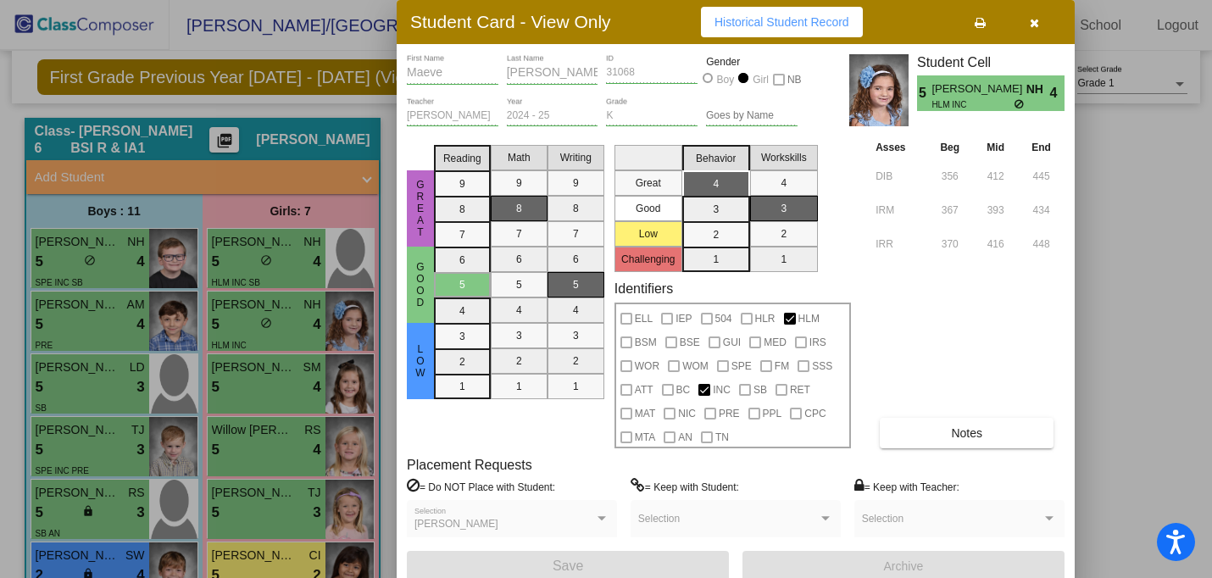
click at [270, 276] on div at bounding box center [606, 289] width 1212 height 578
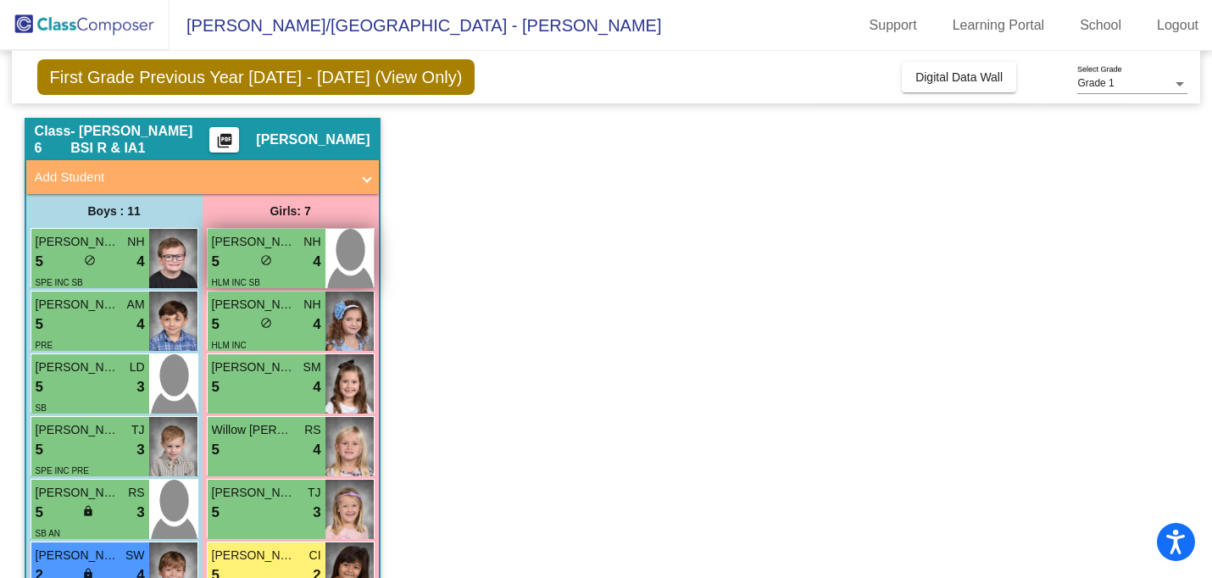
click at [270, 276] on div "HLM INC SB" at bounding box center [266, 282] width 109 height 18
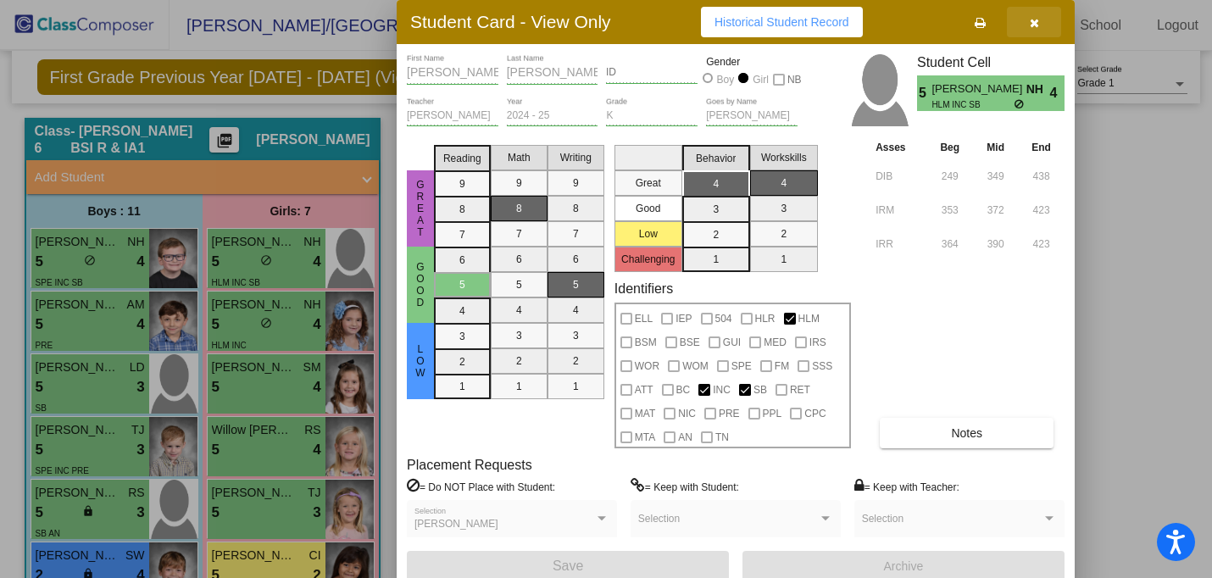
click at [1035, 20] on icon "button" at bounding box center [1034, 23] width 9 height 12
